Goal: Use online tool/utility: Utilize a website feature to perform a specific function

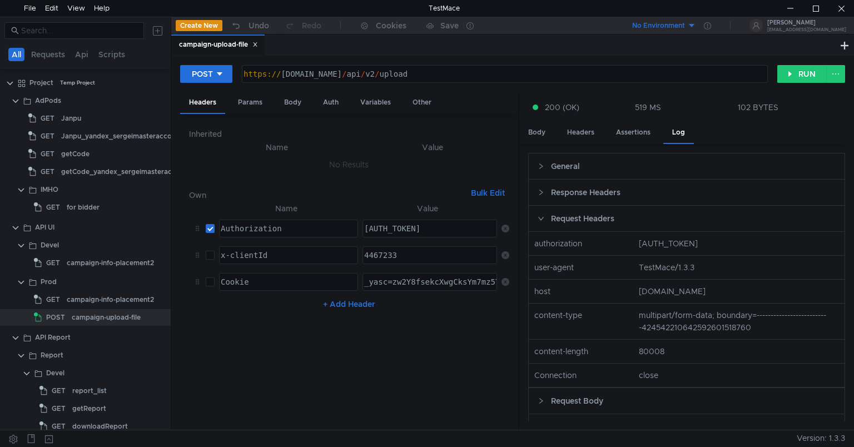
click at [575, 321] on nz-col "content-type" at bounding box center [582, 321] width 105 height 24
copy nz-col "content-type"
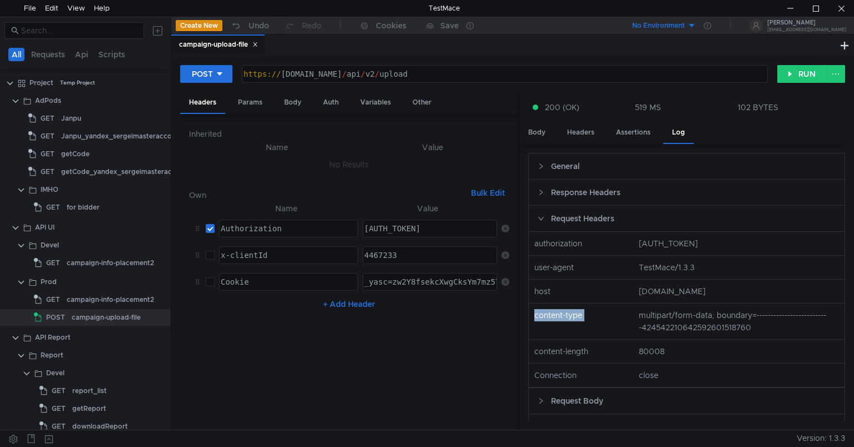
click at [629, 322] on nz-col "content-type" at bounding box center [582, 321] width 105 height 24
click at [636, 324] on nz-col "multipart/form-data; boundary=--------------------------424542210642592601518760" at bounding box center [739, 321] width 209 height 24
click at [639, 324] on nz-col "multipart/form-data; boundary=--------------------------424542210642592601518760" at bounding box center [739, 321] width 209 height 24
drag, startPoint x: 639, startPoint y: 324, endPoint x: 750, endPoint y: 323, distance: 111.8
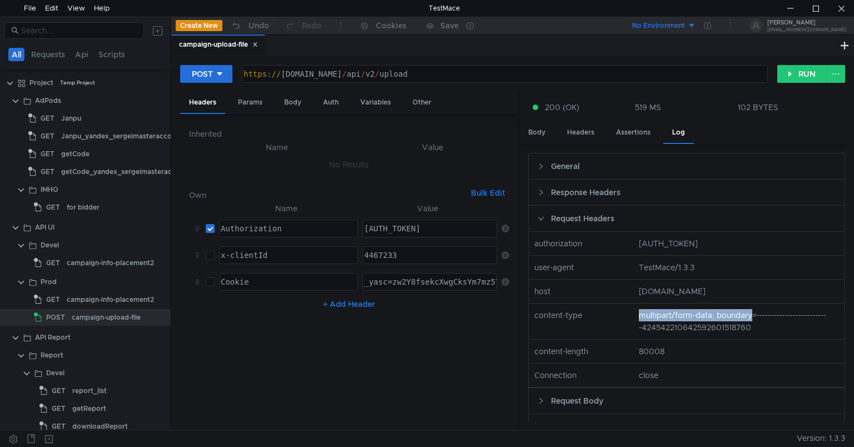
click at [750, 323] on nz-col "multipart/form-data; boundary=--------------------------424542210642592601518760" at bounding box center [739, 321] width 209 height 24
copy nz-col "multipart/form-data; boundary"
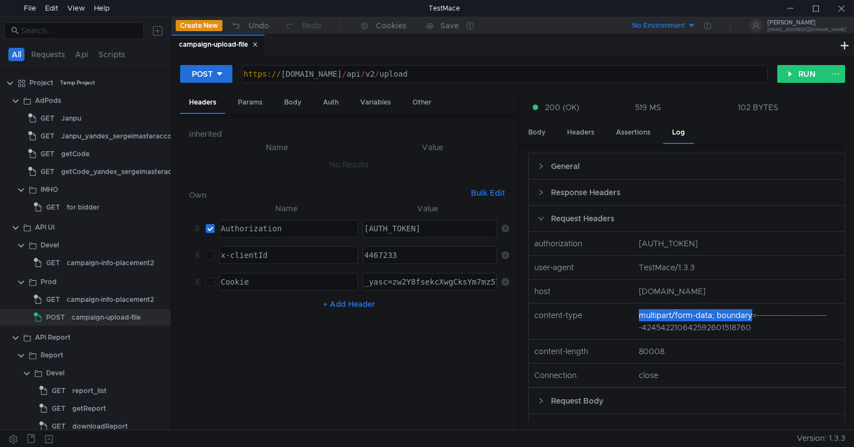
scroll to position [2, 0]
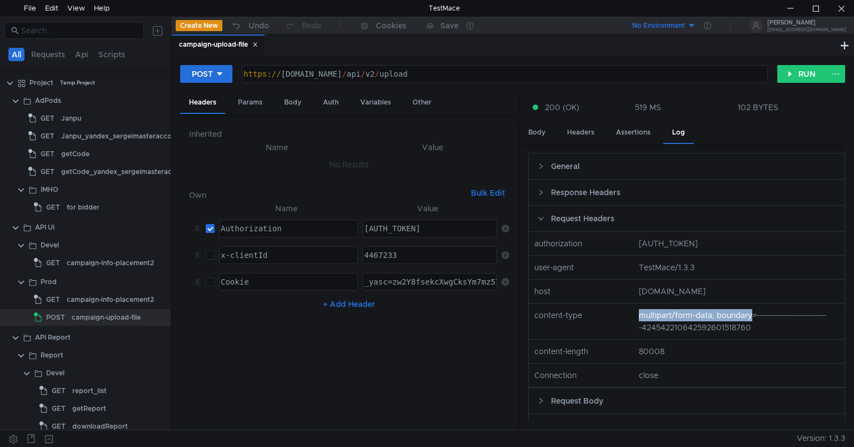
click at [77, 399] on div at bounding box center [85, 399] width 171 height 1
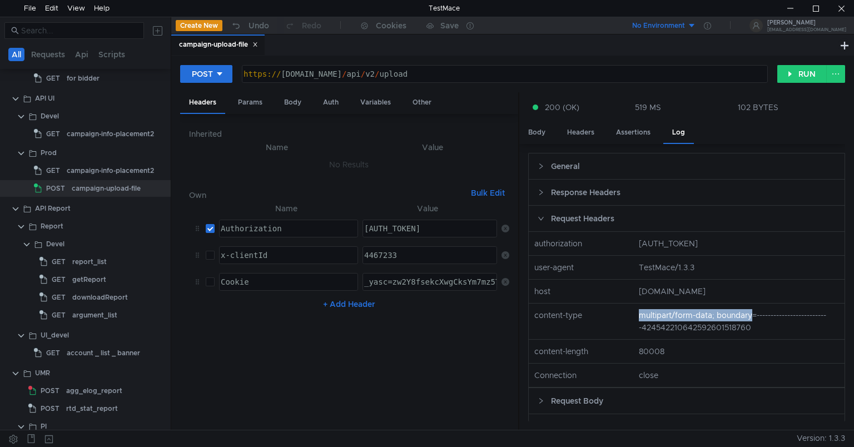
scroll to position [156, 0]
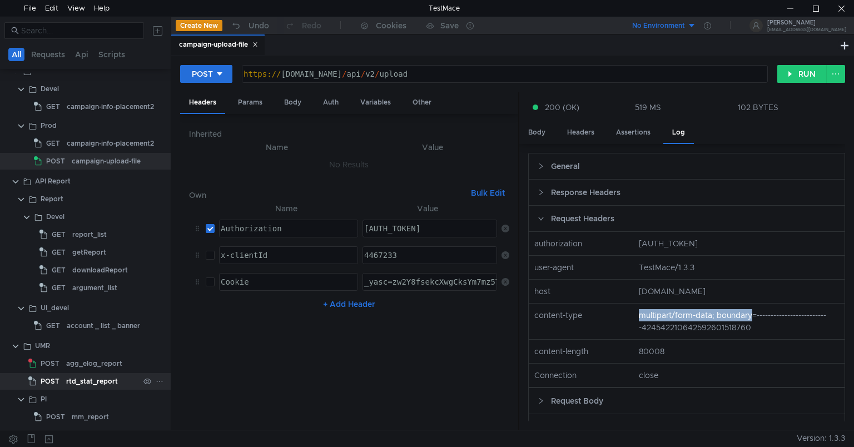
click at [82, 384] on div "rtd_stat_report" at bounding box center [92, 381] width 52 height 17
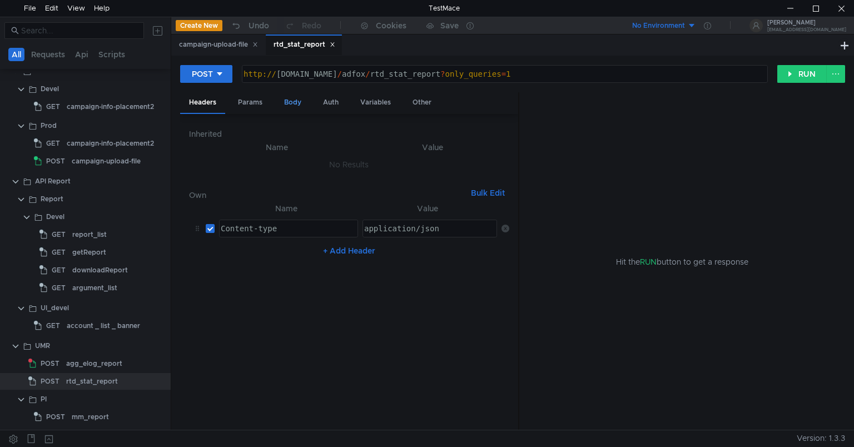
click at [288, 101] on div "Body" at bounding box center [292, 102] width 35 height 21
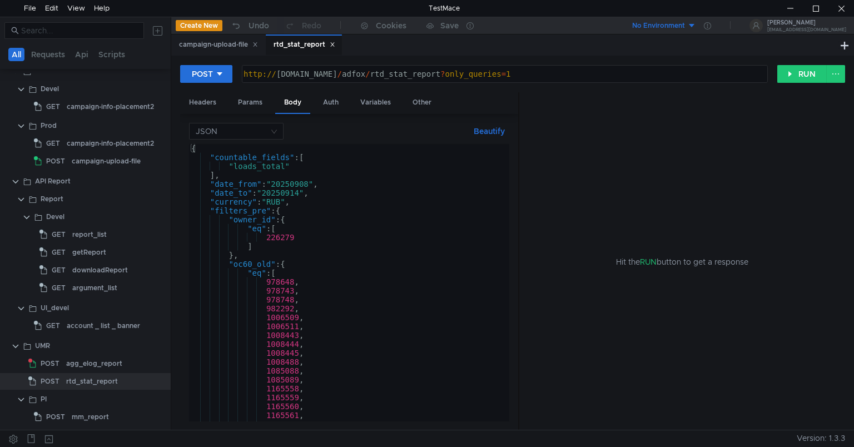
click at [275, 191] on div "{ "countable_fields" : [ "loads_total" ] , "date_from" : "20250908" , "date_to"…" at bounding box center [347, 291] width 316 height 295
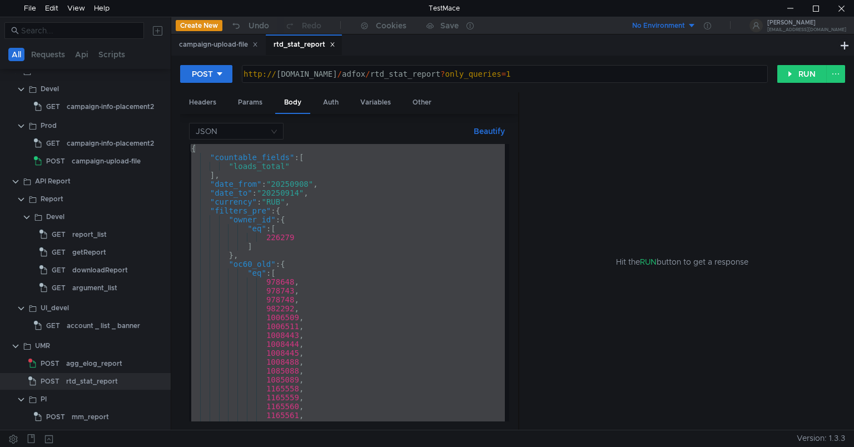
paste textarea
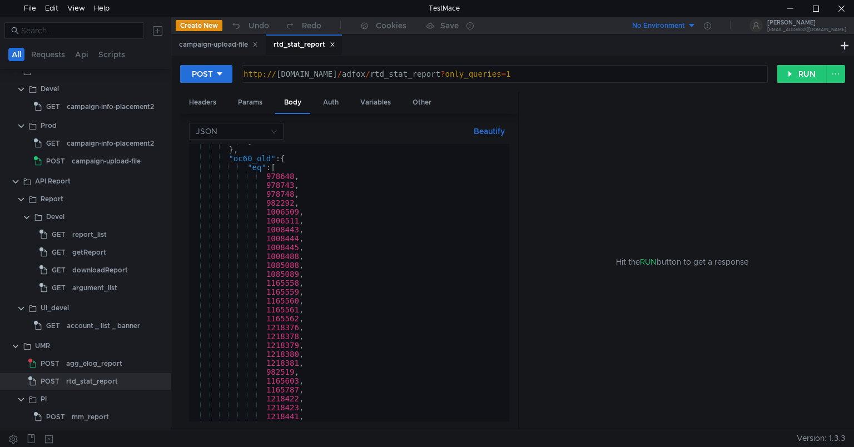
click at [352, 214] on div "] } , "oc60_old" : { "eq" : [ 978648 , 978743 , 978748 , 982292 , 1006509 , 100…" at bounding box center [347, 283] width 316 height 295
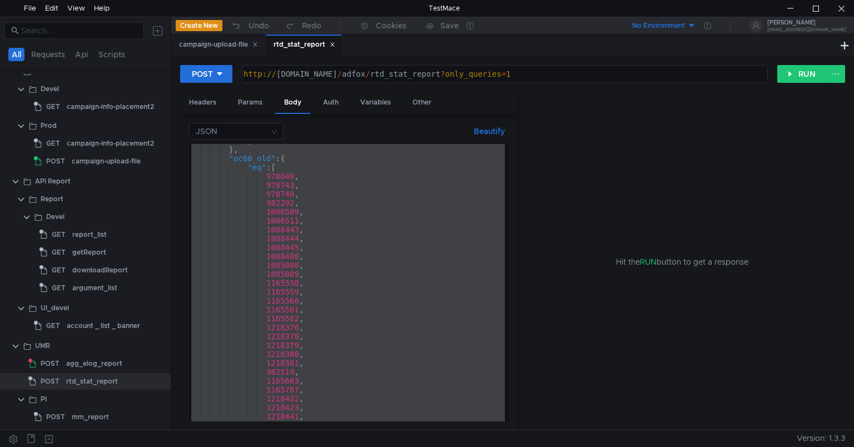
paste textarea
type textarea "}"
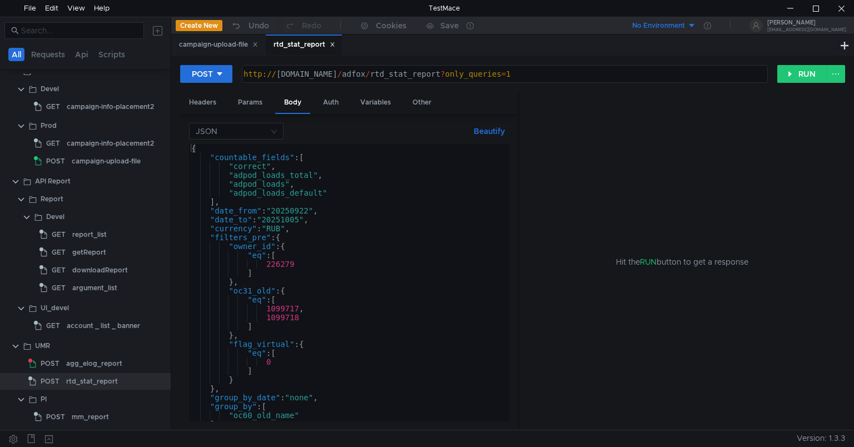
scroll to position [0, 0]
click at [809, 77] on button "RUN" at bounding box center [803, 74] width 50 height 18
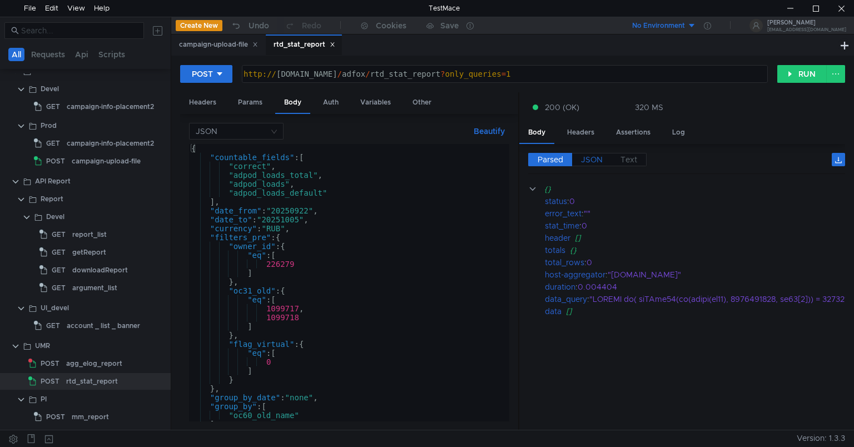
click at [586, 161] on span "JSON" at bounding box center [592, 160] width 22 height 10
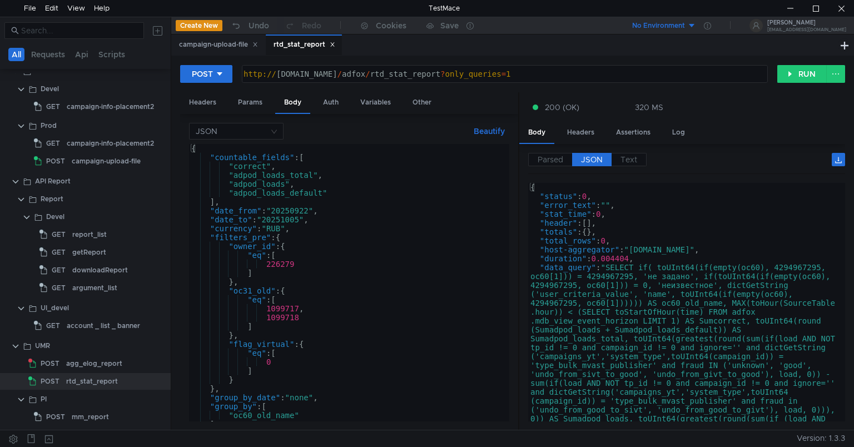
type textarea ""data_query": "SELECT if( toUInt64(if(empty(oc60), 4294967295, oc60[1])) = 4294…"
click at [611, 267] on div "{ "status" : 0 , "error_text" : "" , "stat_time" : 0 , "header" : [ ] , "totals…" at bounding box center [684, 440] width 313 height 514
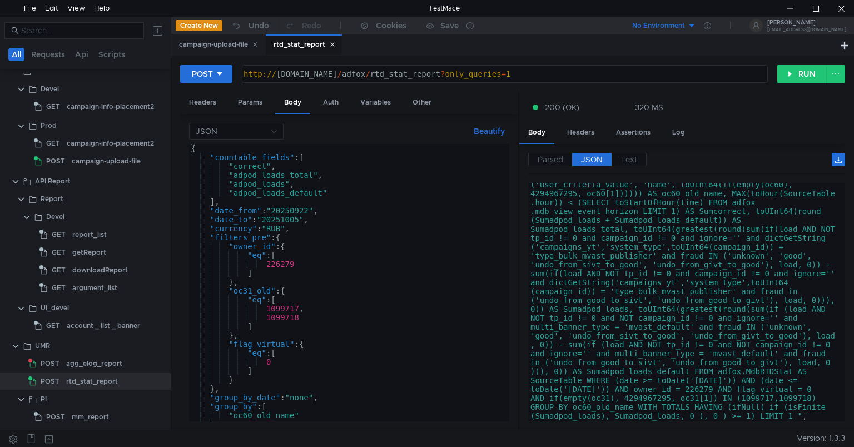
scroll to position [126, 0]
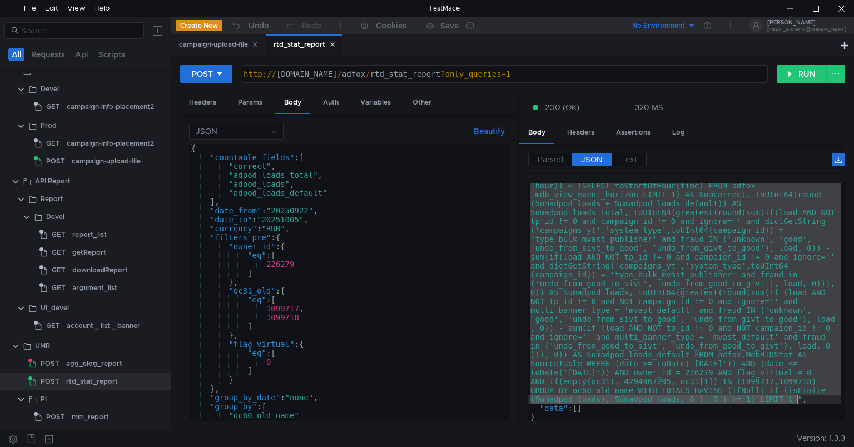
click at [798, 398] on div ""data_query" : "SELECT if( toUInt64(if(empty(oc60), 4294967295, oc60[1])) = 429…" at bounding box center [684, 394] width 313 height 514
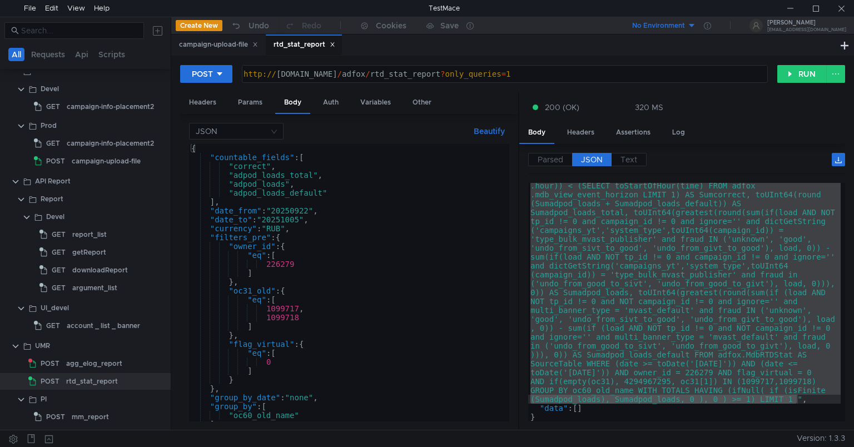
scroll to position [126, 0]
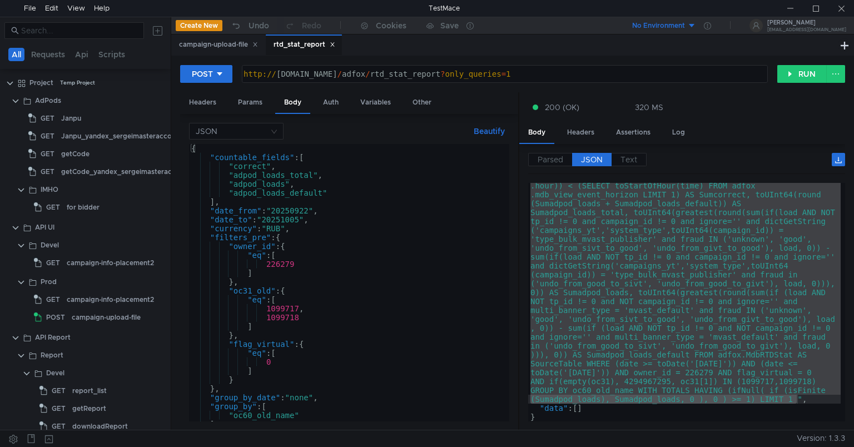
scroll to position [126, 0]
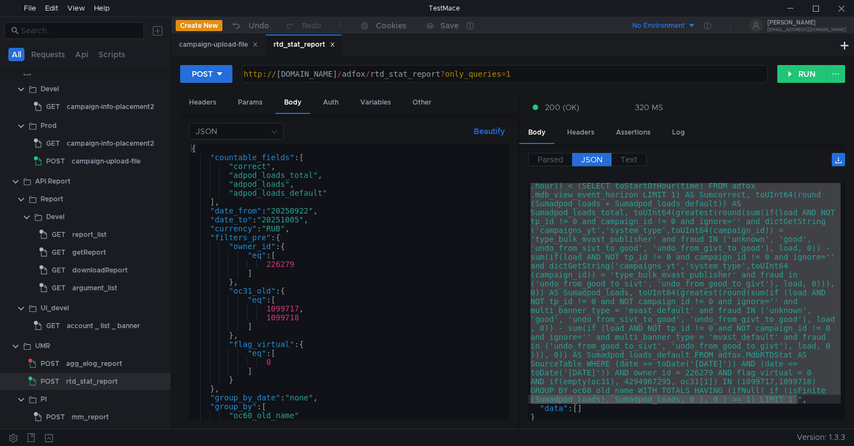
scroll to position [126, 0]
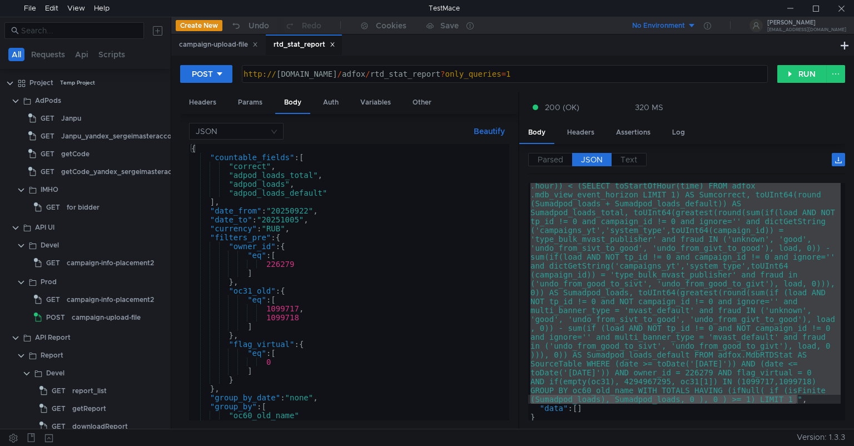
scroll to position [126, 0]
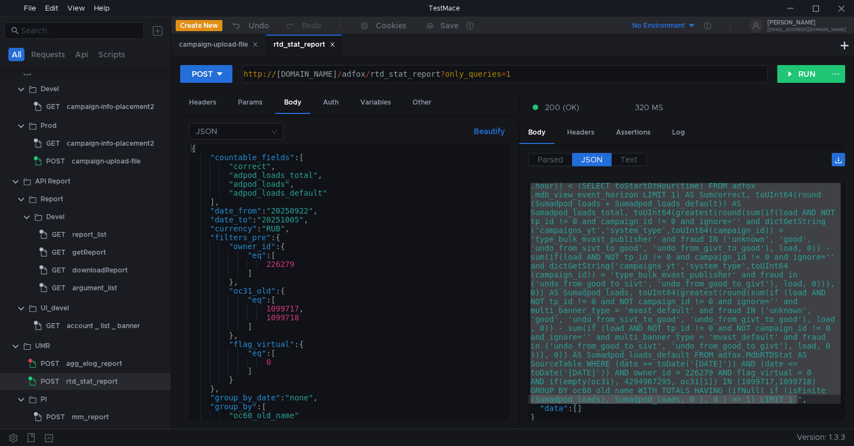
scroll to position [126, 0]
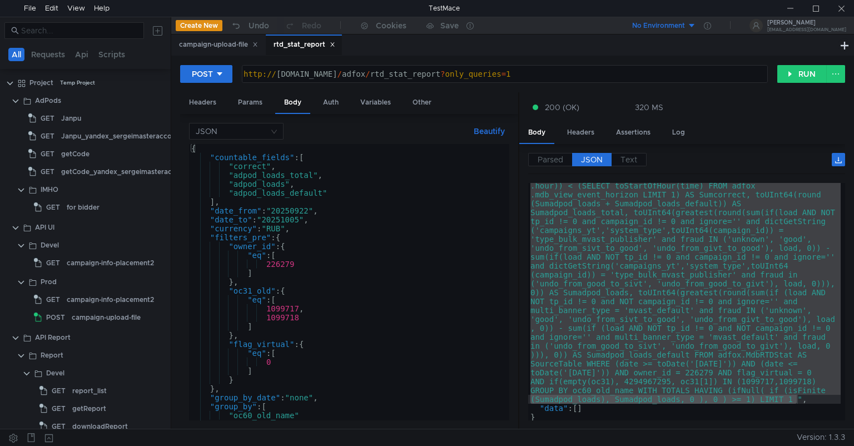
scroll to position [126, 0]
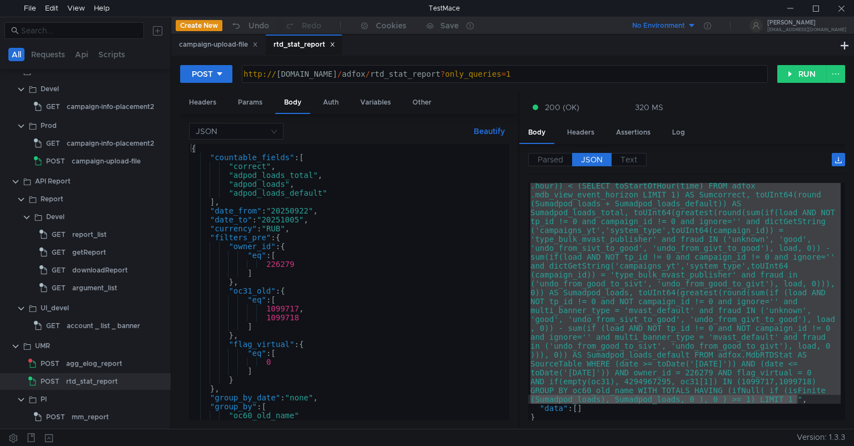
scroll to position [126, 0]
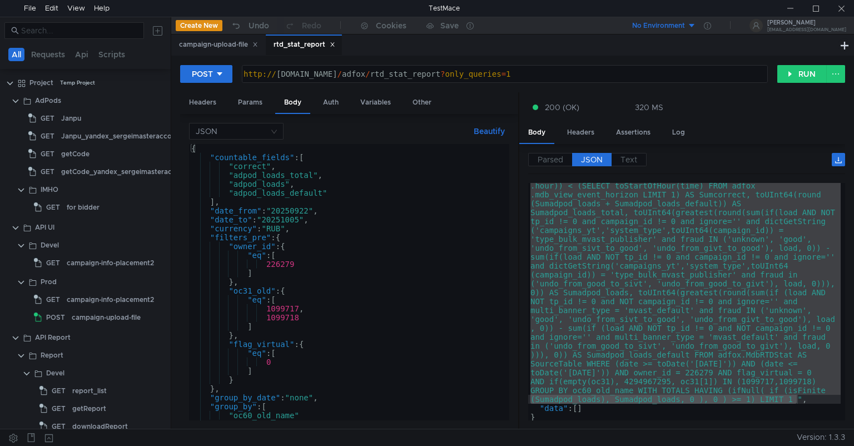
scroll to position [126, 0]
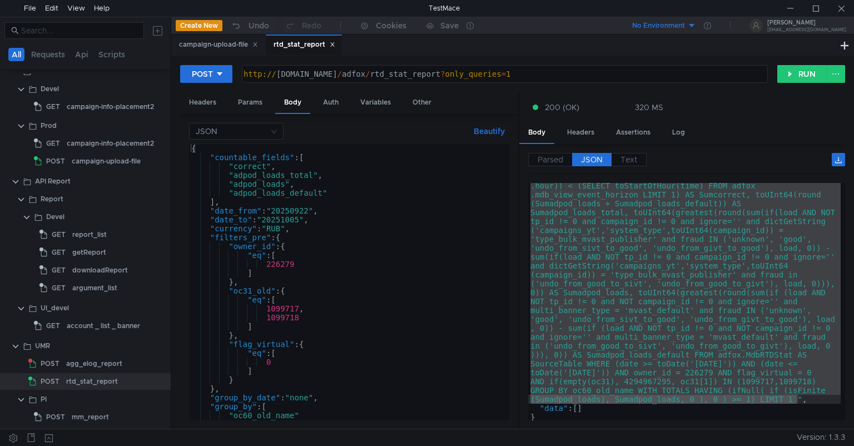
scroll to position [126, 0]
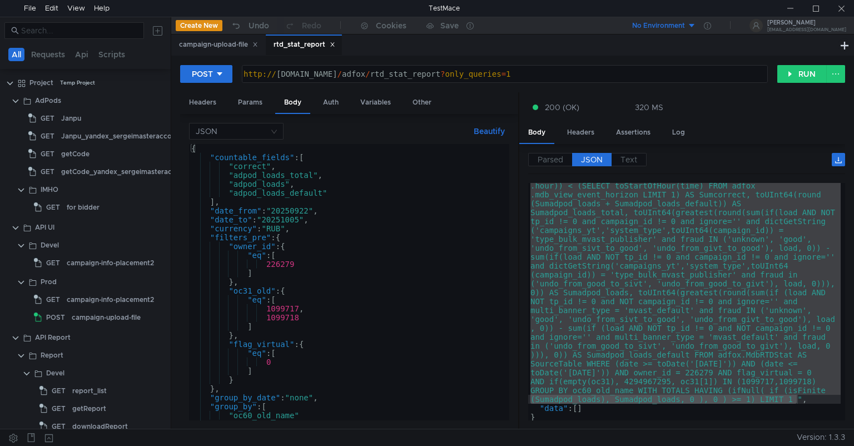
scroll to position [126, 0]
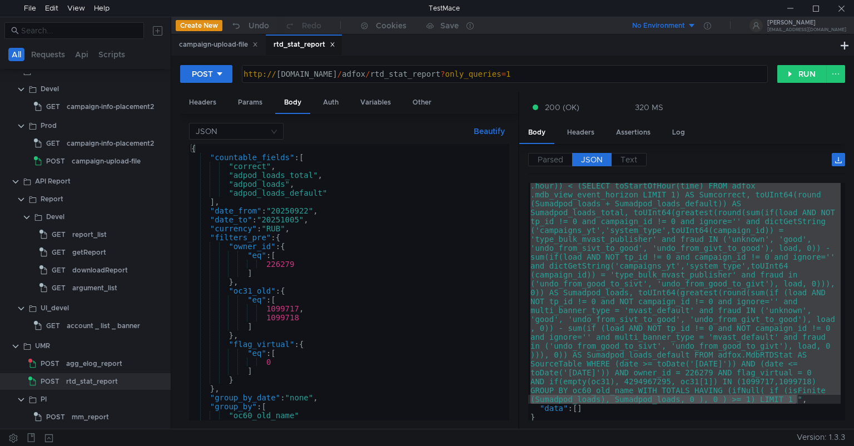
scroll to position [126, 0]
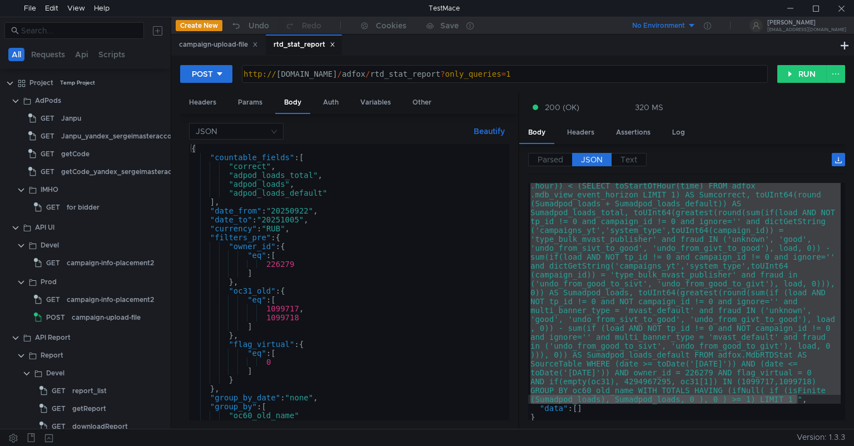
scroll to position [126, 0]
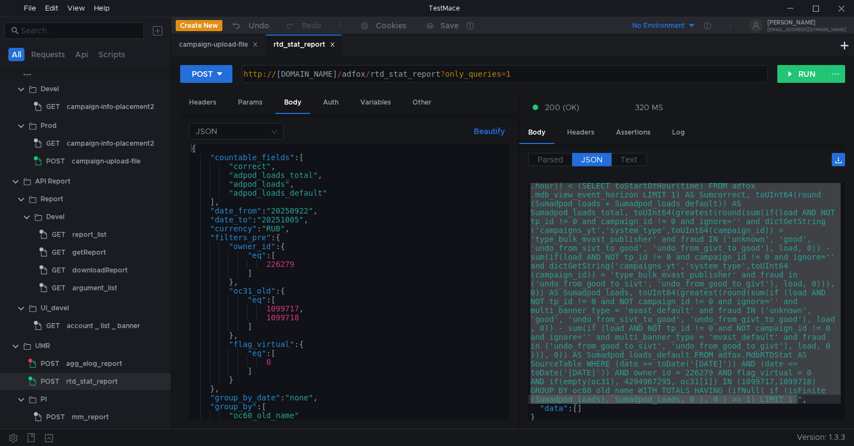
scroll to position [126, 0]
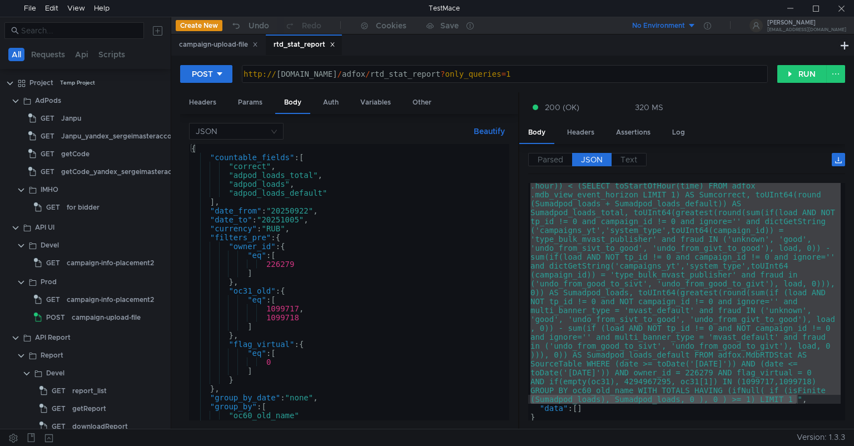
scroll to position [126, 0]
